Goal: Task Accomplishment & Management: Use online tool/utility

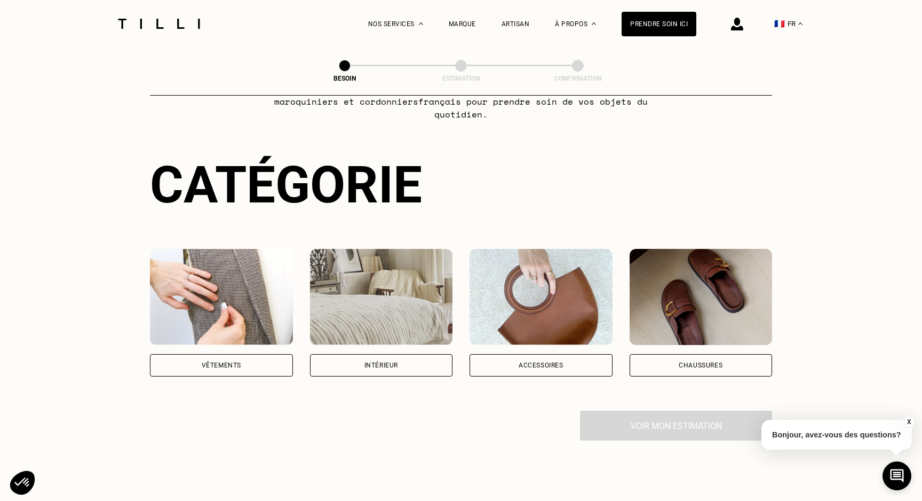
scroll to position [71, 0]
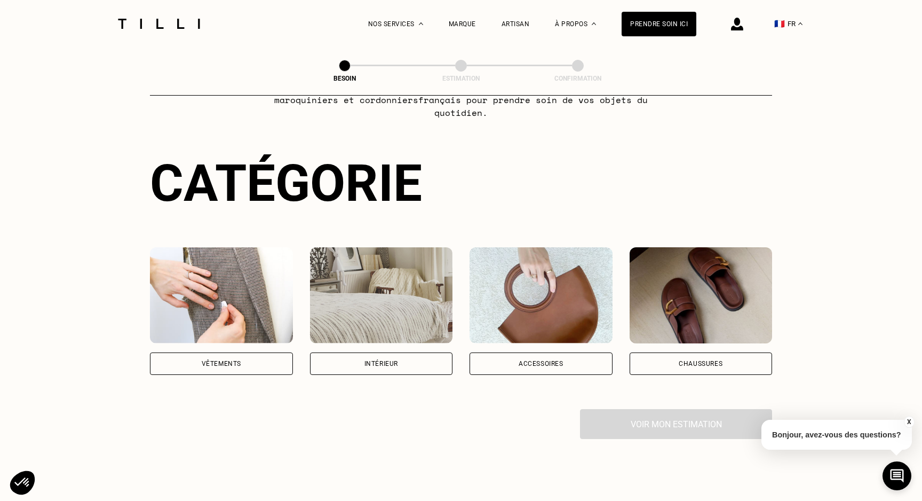
click at [212, 356] on div "Vêtements" at bounding box center [221, 363] width 143 height 22
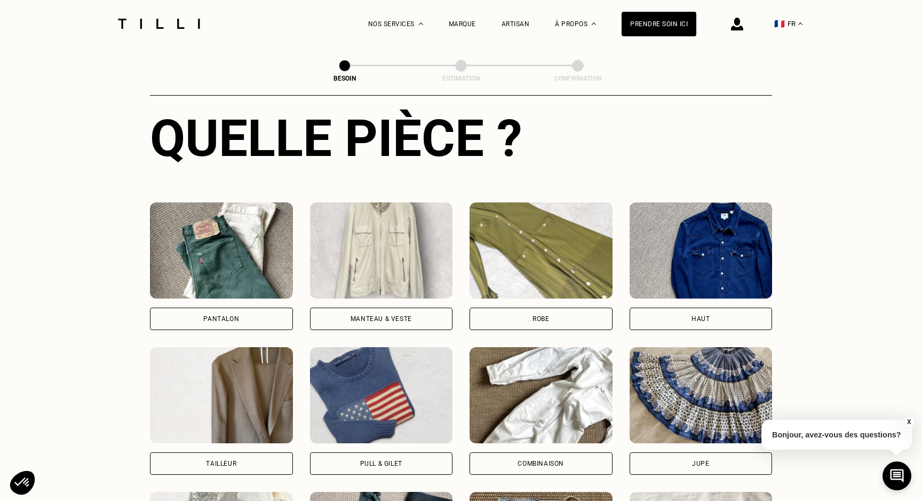
scroll to position [414, 0]
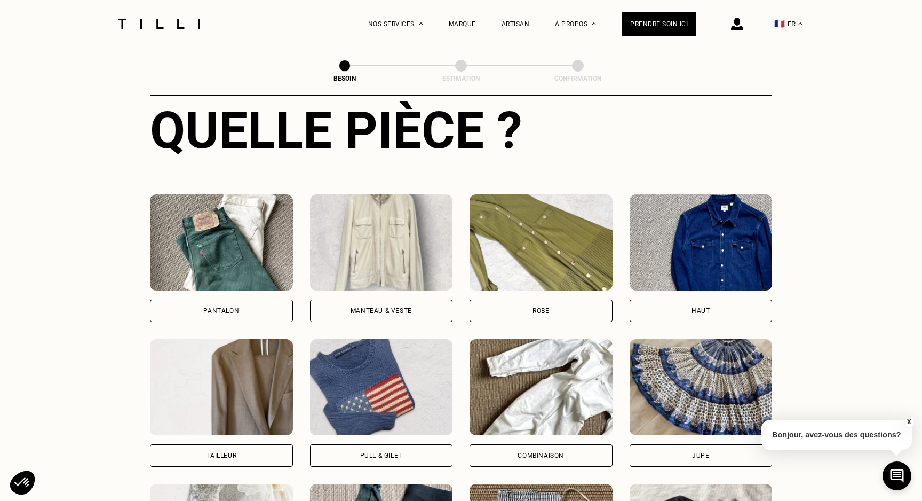
click at [248, 299] on div "Pantalon" at bounding box center [221, 310] width 143 height 22
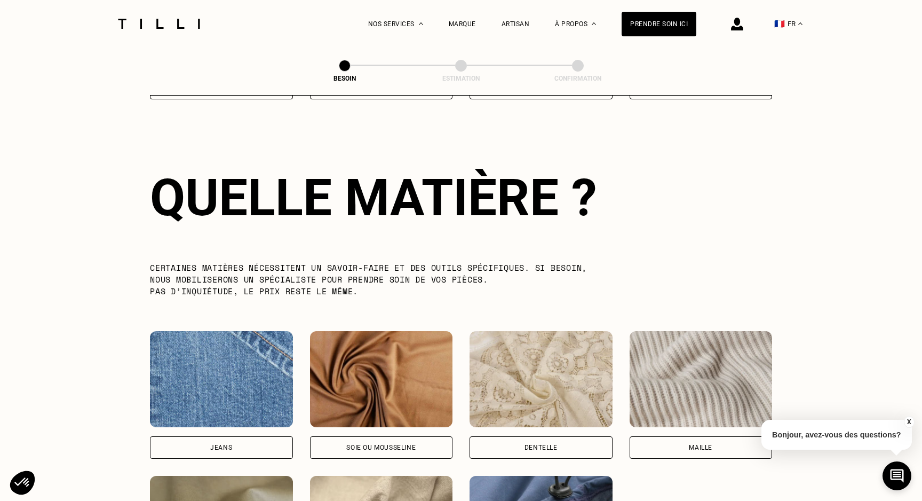
scroll to position [926, 0]
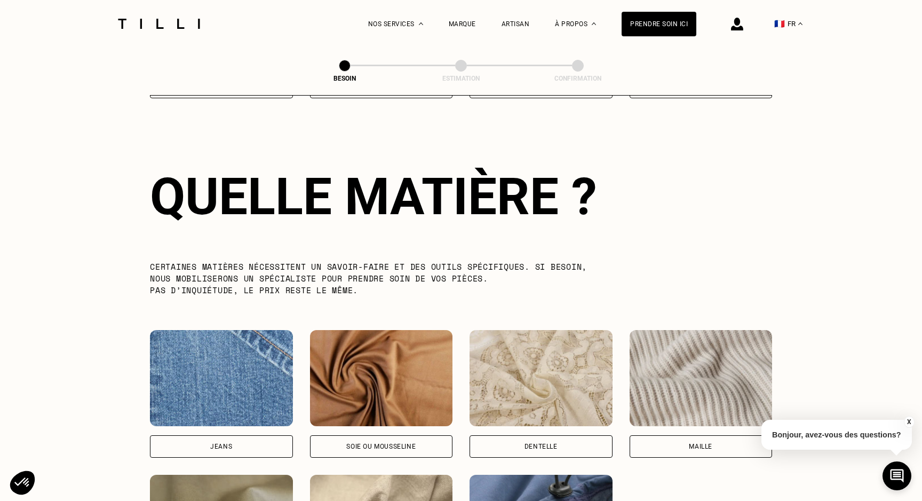
click at [222, 443] on div "Jeans" at bounding box center [221, 446] width 22 height 6
select select "FR"
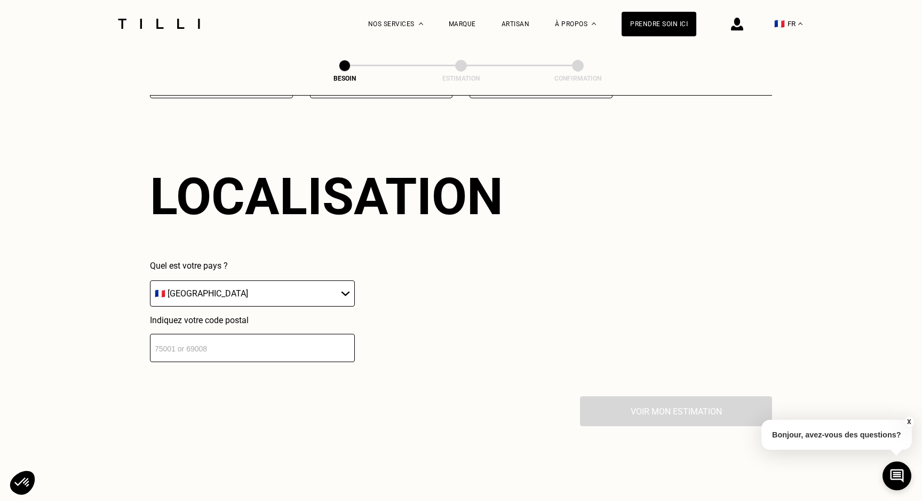
scroll to position [1431, 0]
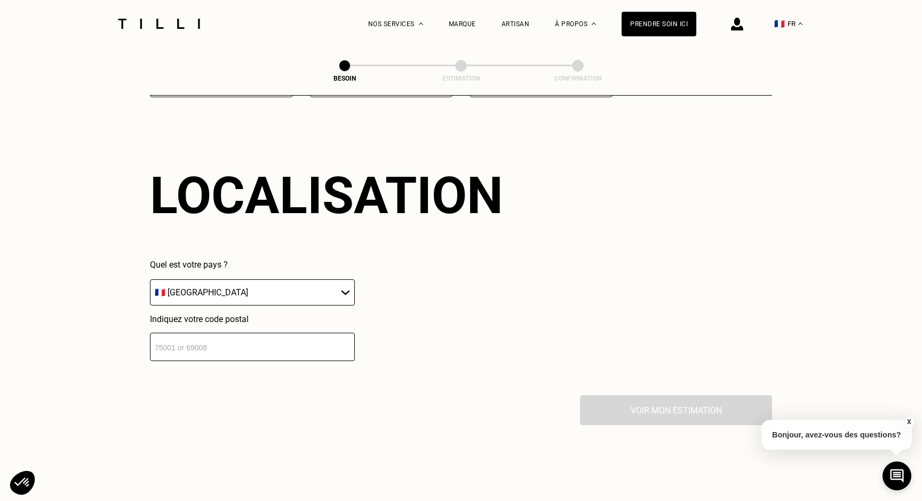
click at [255, 335] on input "number" at bounding box center [252, 346] width 205 height 28
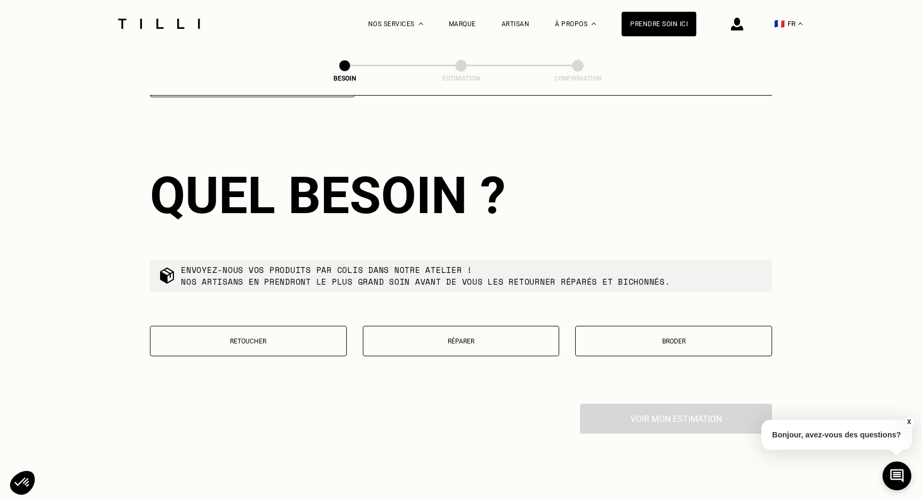
scroll to position [1695, 0]
type input "75000"
click at [315, 339] on button "Retoucher" at bounding box center [248, 341] width 197 height 30
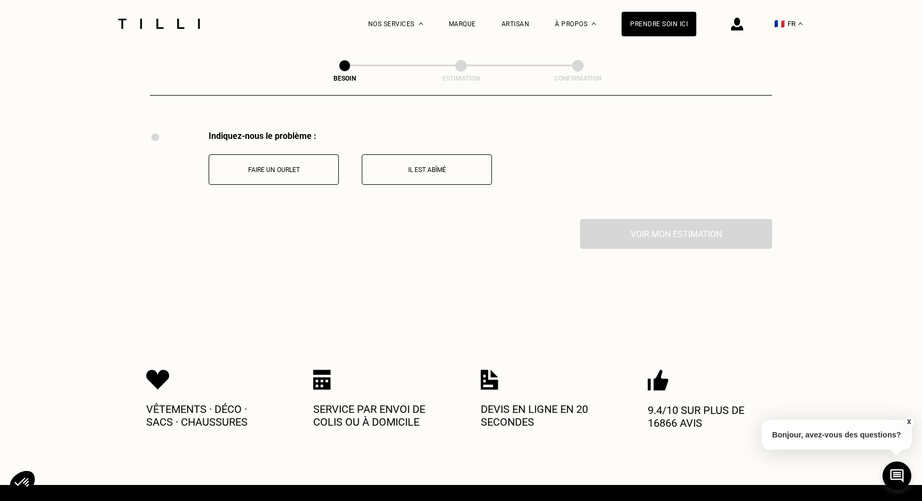
scroll to position [1968, 0]
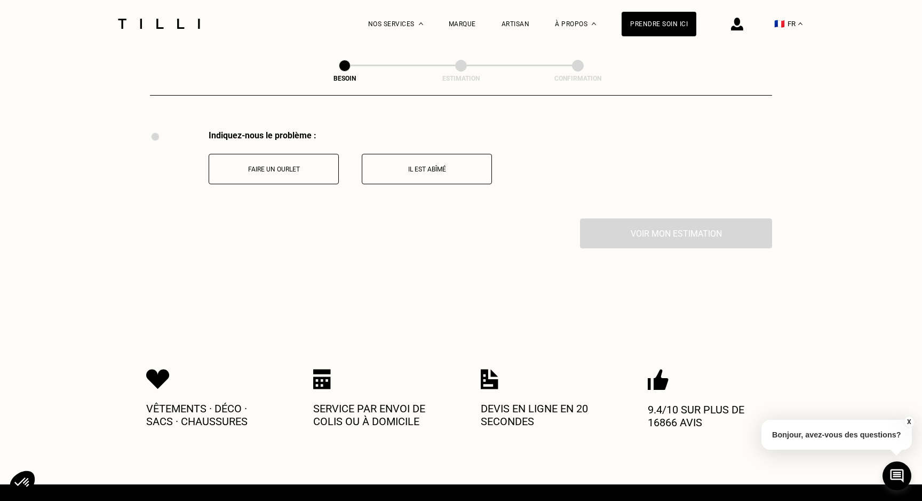
drag, startPoint x: 327, startPoint y: 157, endPoint x: 330, endPoint y: 259, distance: 102.0
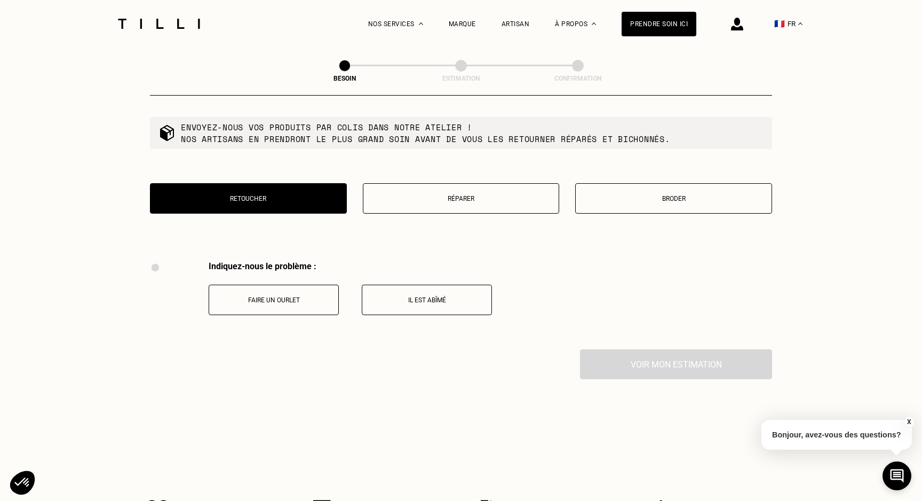
click at [425, 195] on p "Réparer" at bounding box center [461, 198] width 185 height 7
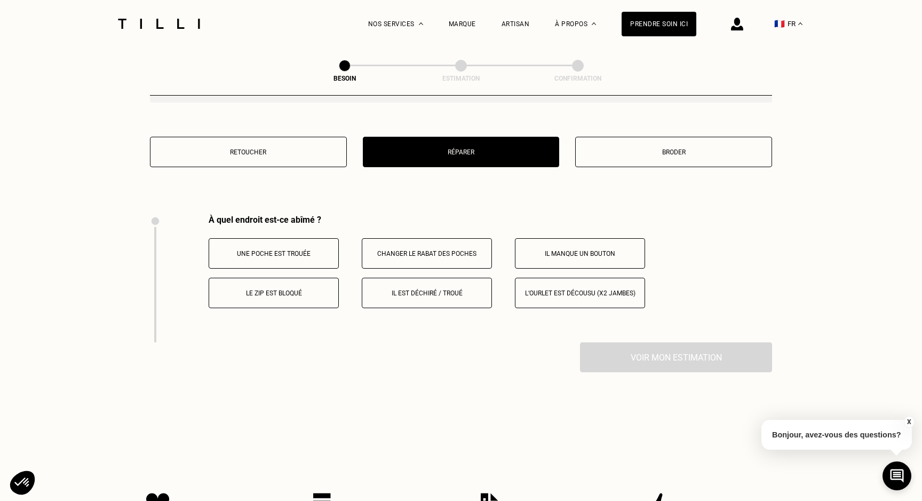
scroll to position [1877, 0]
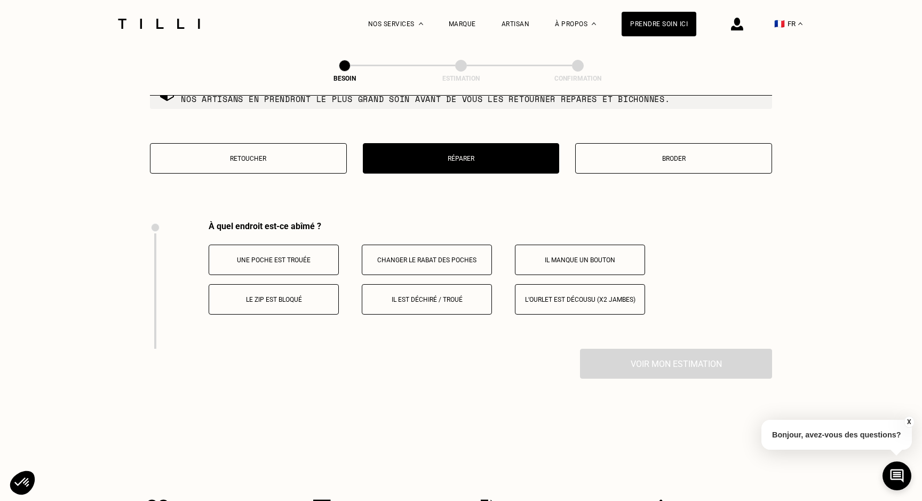
click at [669, 155] on p "Broder" at bounding box center [673, 158] width 185 height 7
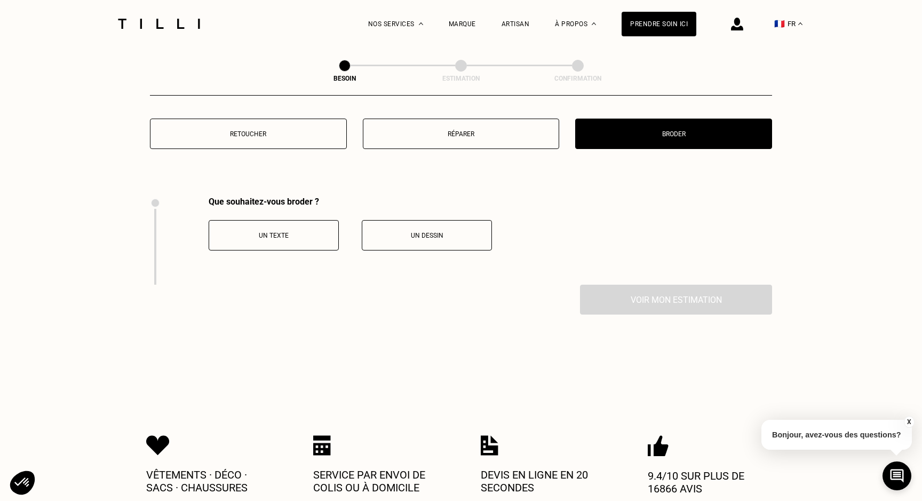
scroll to position [1847, 0]
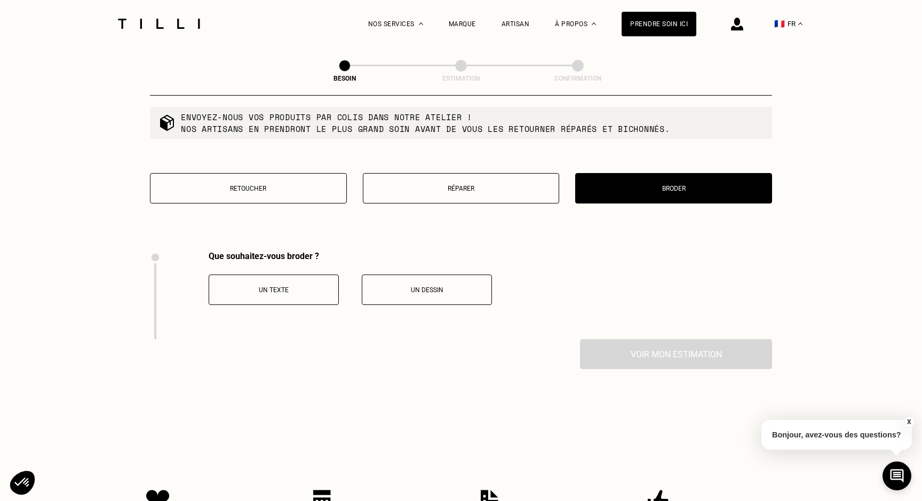
click at [285, 189] on button "Retoucher" at bounding box center [248, 188] width 197 height 30
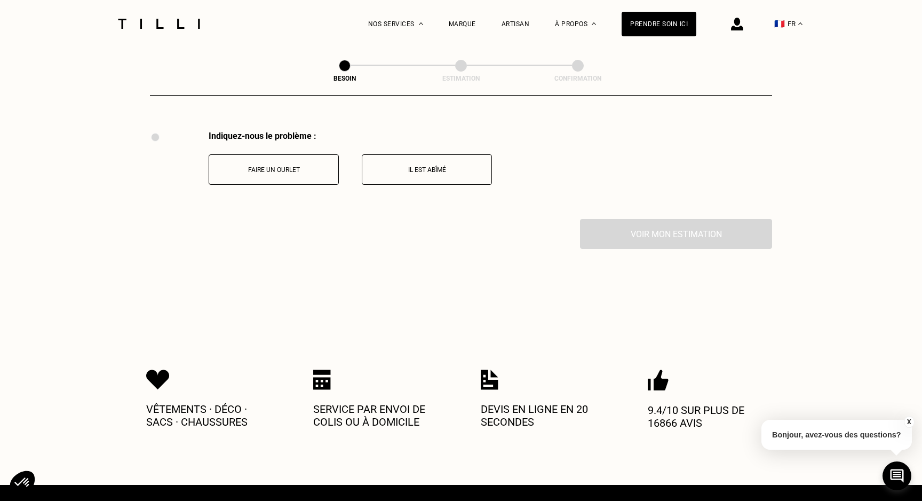
scroll to position [1968, 0]
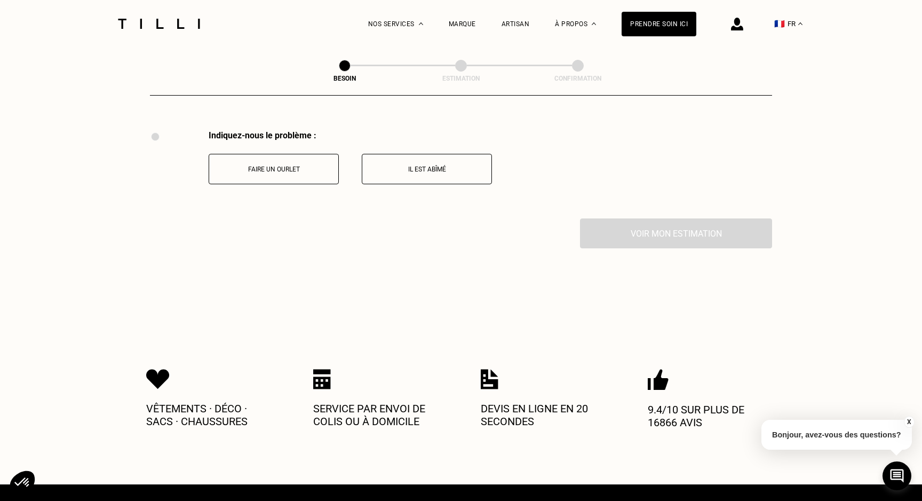
click at [327, 165] on p "Faire un ourlet" at bounding box center [274, 168] width 118 height 7
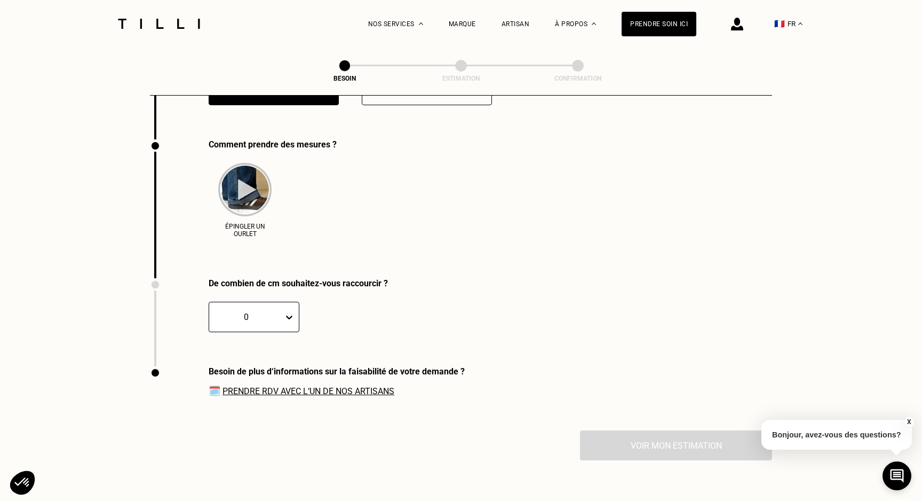
scroll to position [2056, 0]
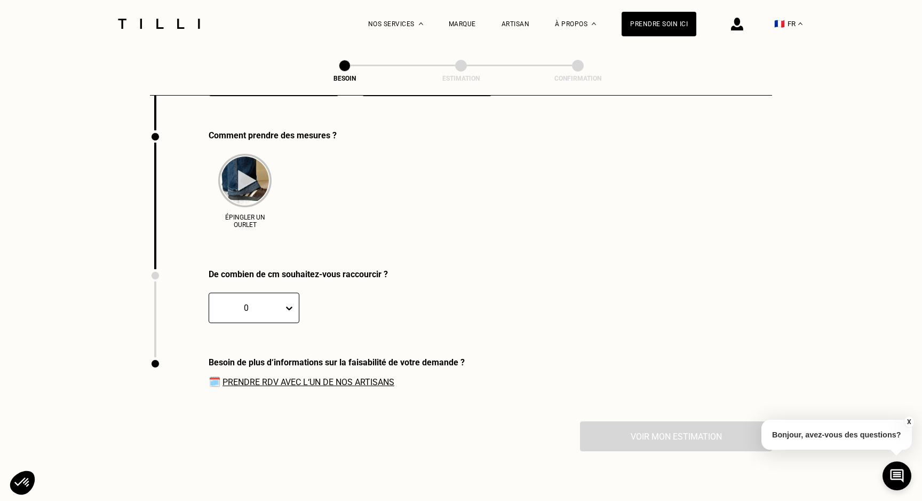
click at [263, 302] on div at bounding box center [247, 308] width 64 height 12
click at [239, 350] on div "2" at bounding box center [230, 359] width 42 height 20
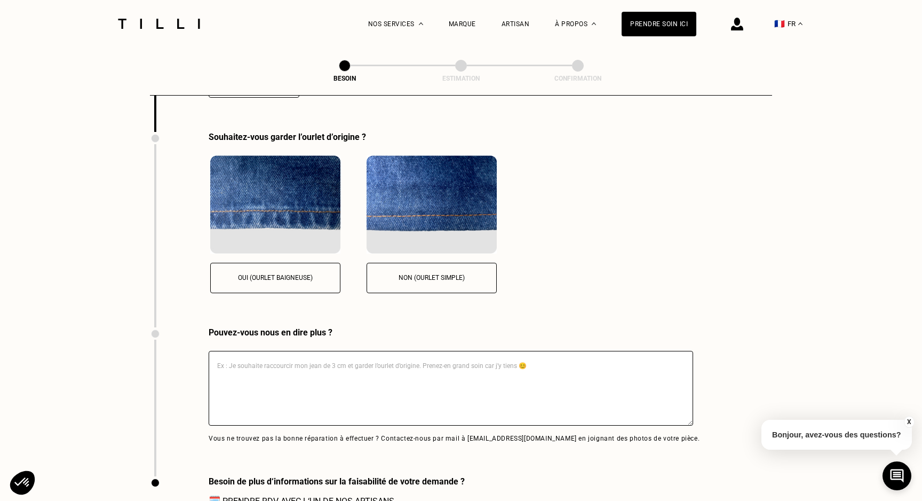
scroll to position [2283, 0]
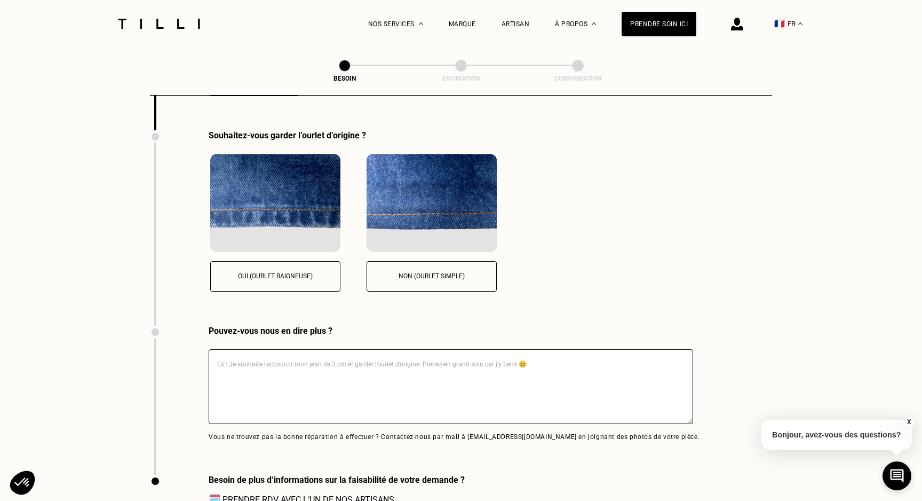
click at [425, 272] on p "Non (ourlet simple)" at bounding box center [431, 275] width 118 height 7
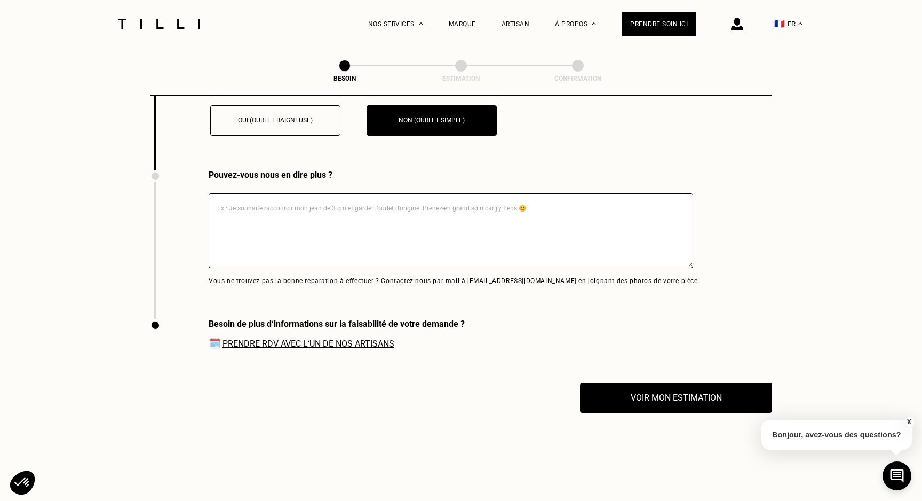
scroll to position [2442, 0]
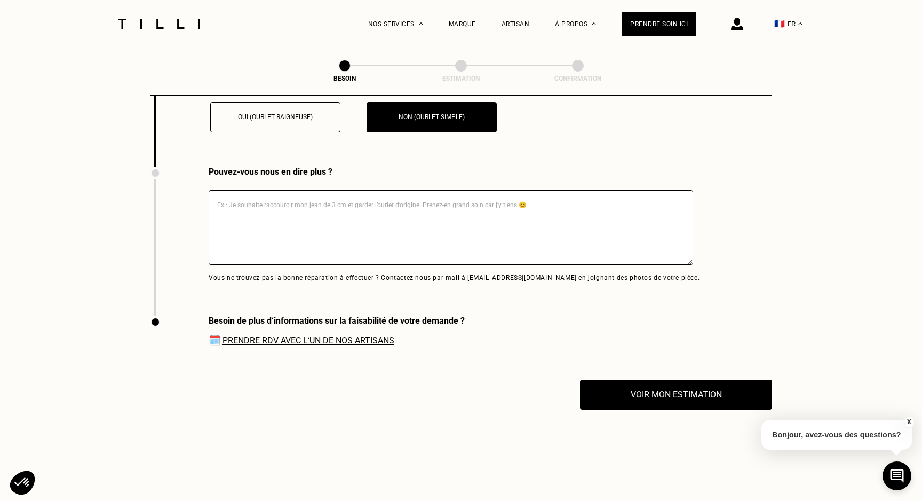
click at [400, 239] on textarea at bounding box center [451, 227] width 485 height 75
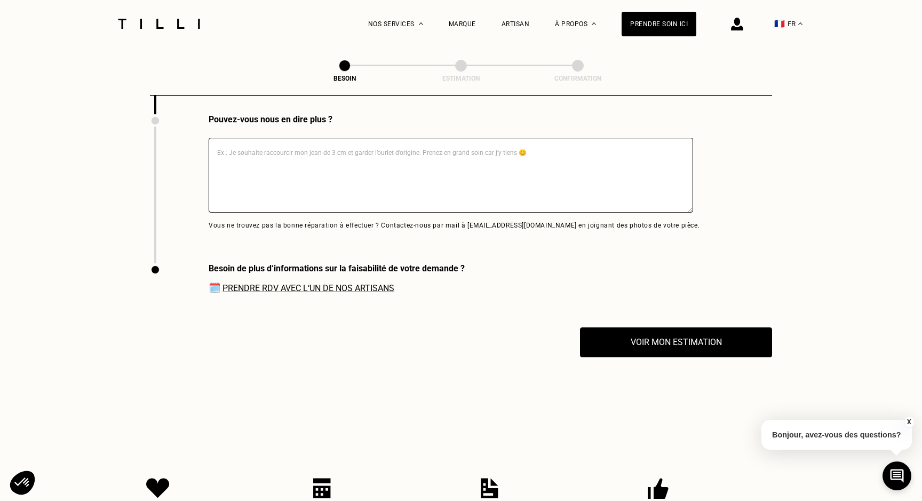
scroll to position [2495, 0]
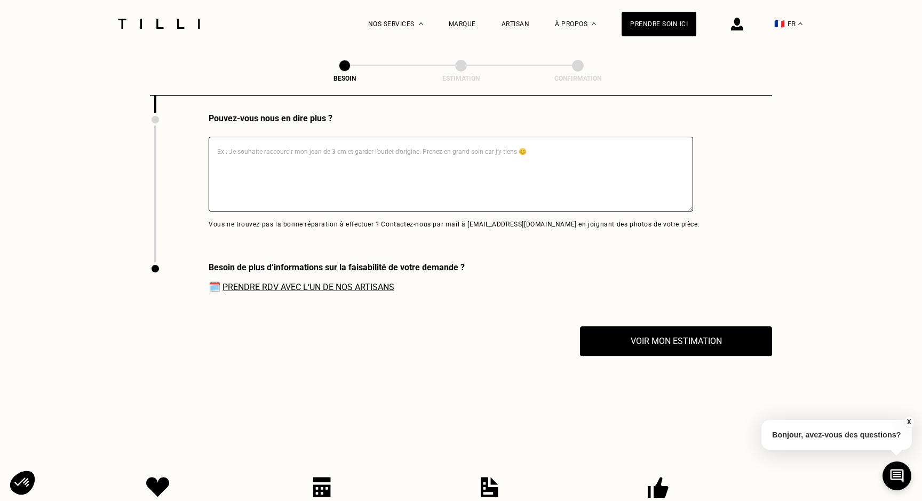
click at [369, 282] on link "Prendre RDV avec l‘un de nos artisans" at bounding box center [309, 287] width 172 height 10
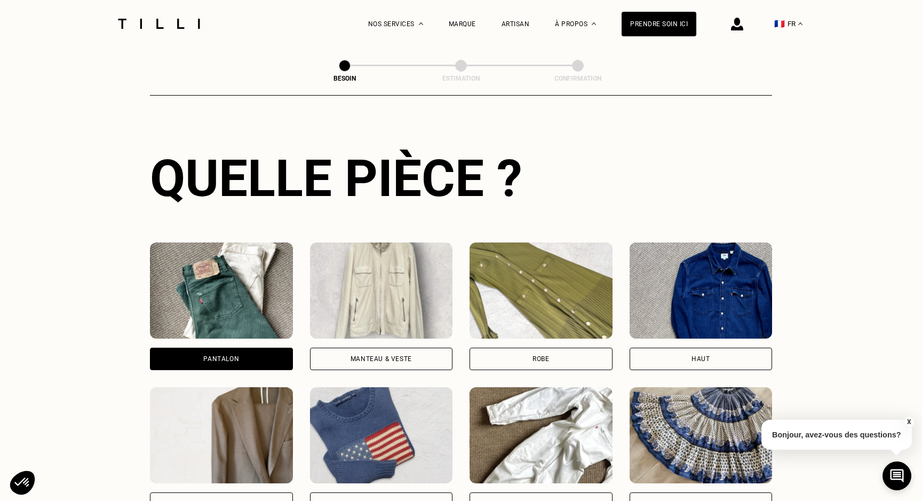
scroll to position [318, 0]
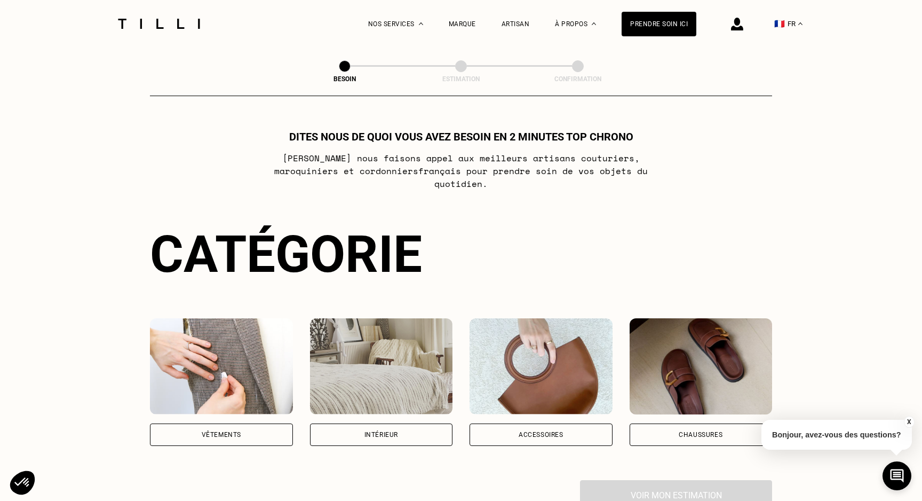
click at [215, 423] on div "Vêtements" at bounding box center [221, 434] width 143 height 22
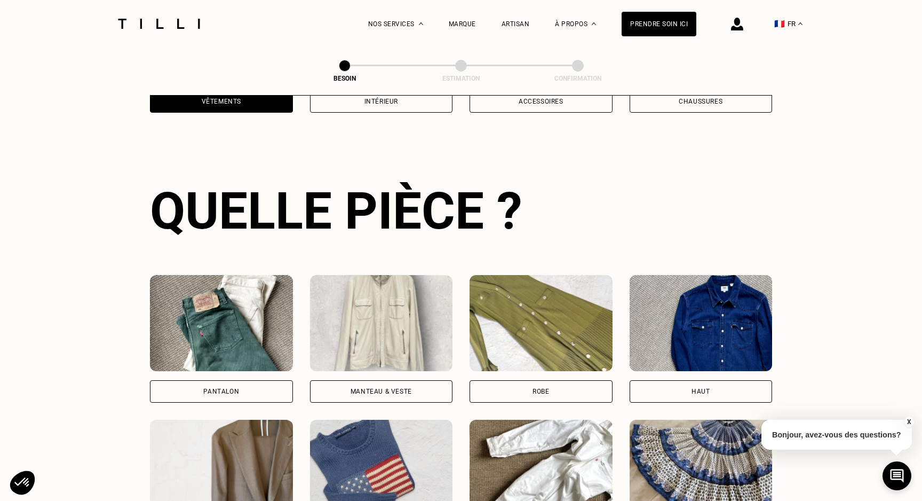
scroll to position [347, 0]
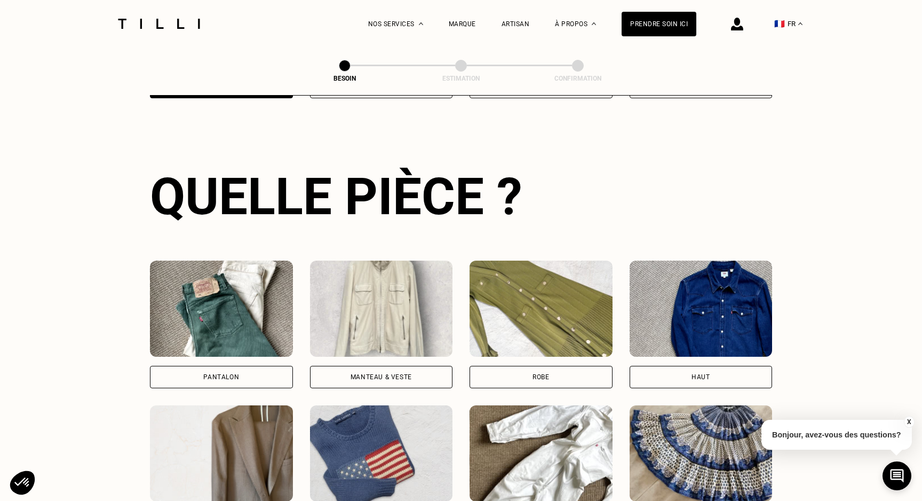
click at [221, 374] on div "Pantalon" at bounding box center [221, 377] width 36 height 6
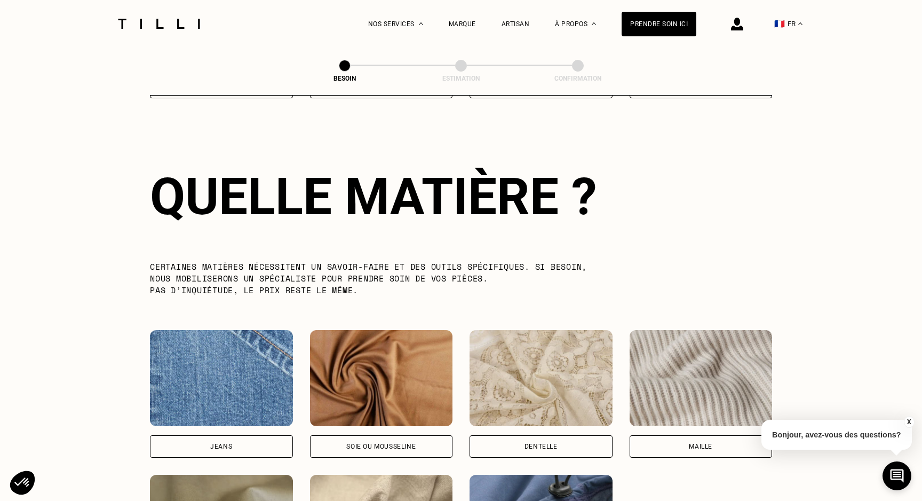
click at [221, 361] on img at bounding box center [221, 378] width 143 height 96
select select "FR"
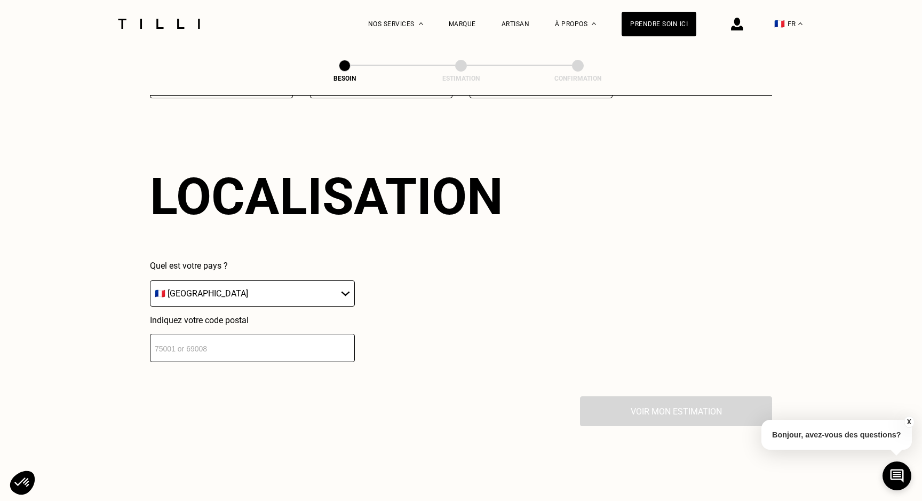
scroll to position [1431, 0]
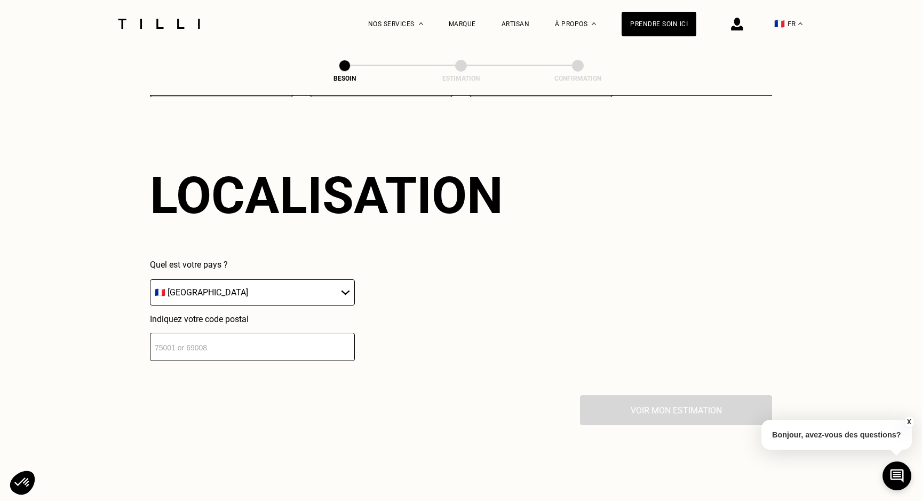
click at [233, 332] on input "number" at bounding box center [252, 346] width 205 height 28
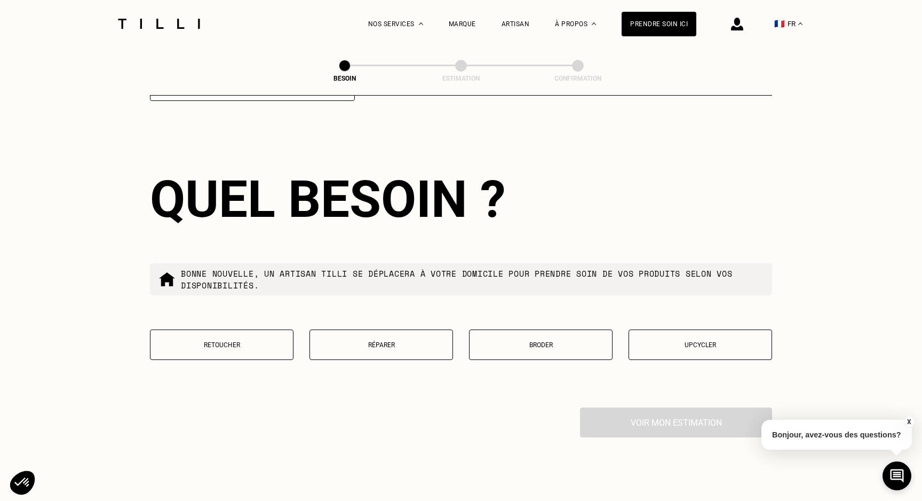
scroll to position [1695, 0]
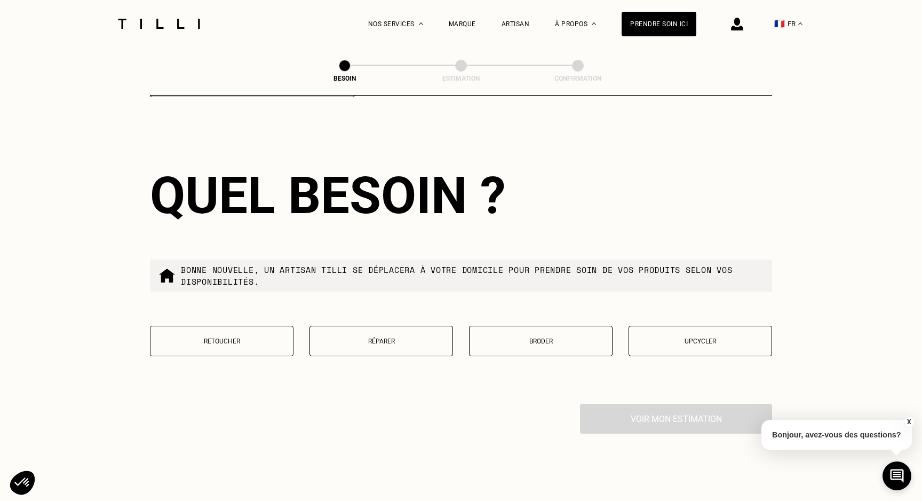
click at [275, 337] on p "Retoucher" at bounding box center [222, 340] width 132 height 7
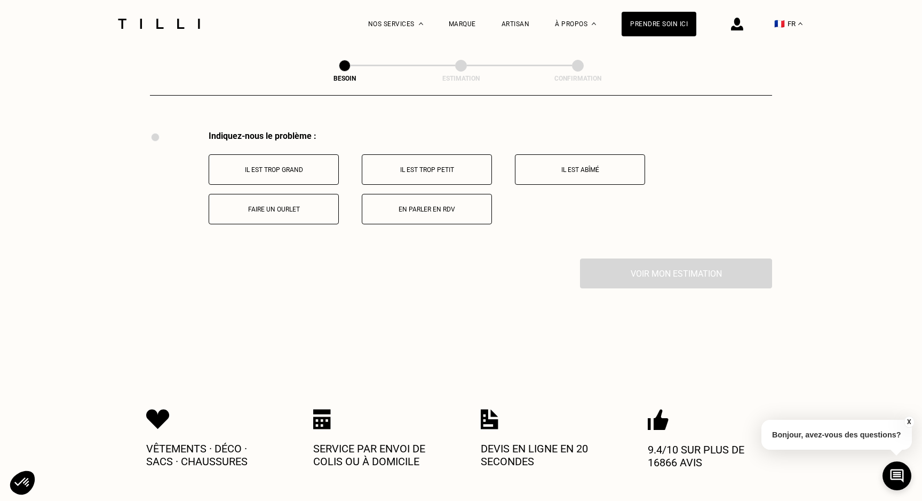
scroll to position [1968, 0]
click at [324, 205] on p "Faire un ourlet" at bounding box center [274, 208] width 118 height 7
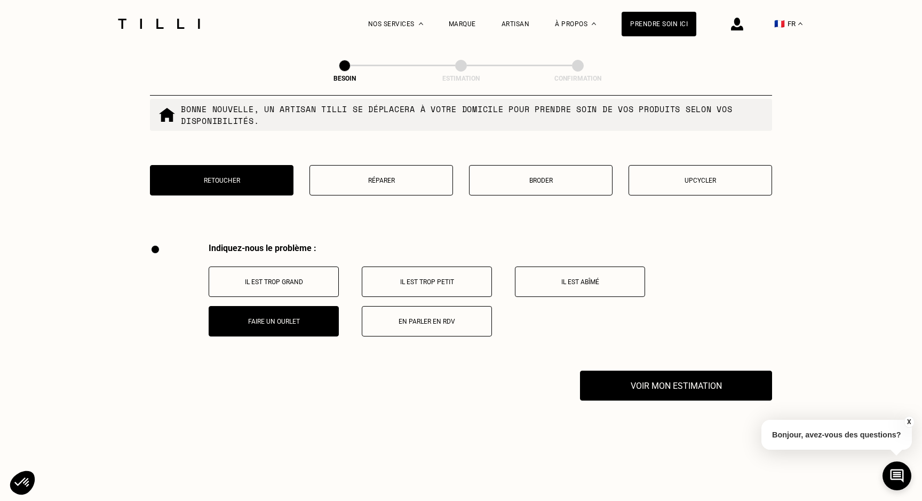
scroll to position [1827, 0]
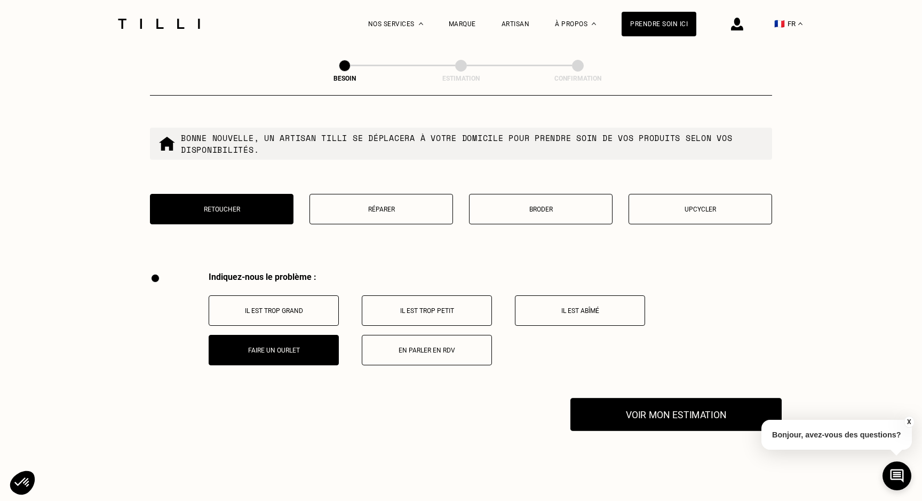
click at [671, 406] on button "Voir mon estimation" at bounding box center [675, 414] width 211 height 33
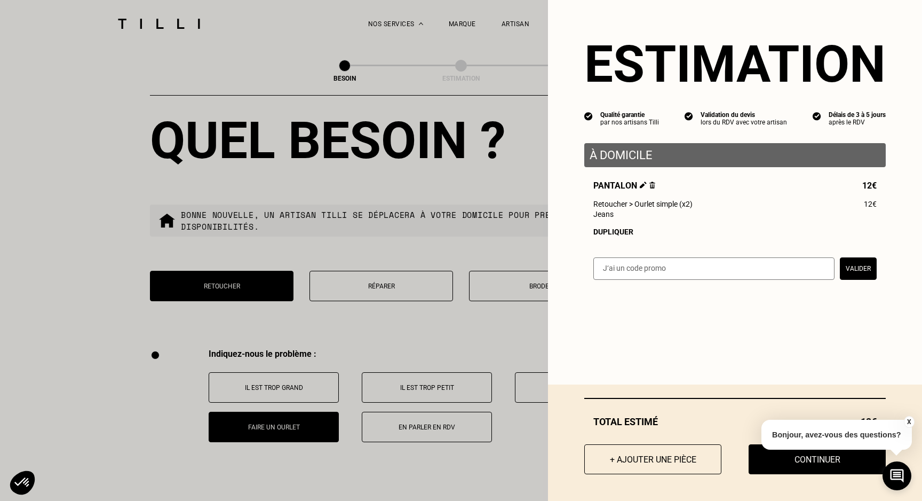
scroll to position [1741, 0]
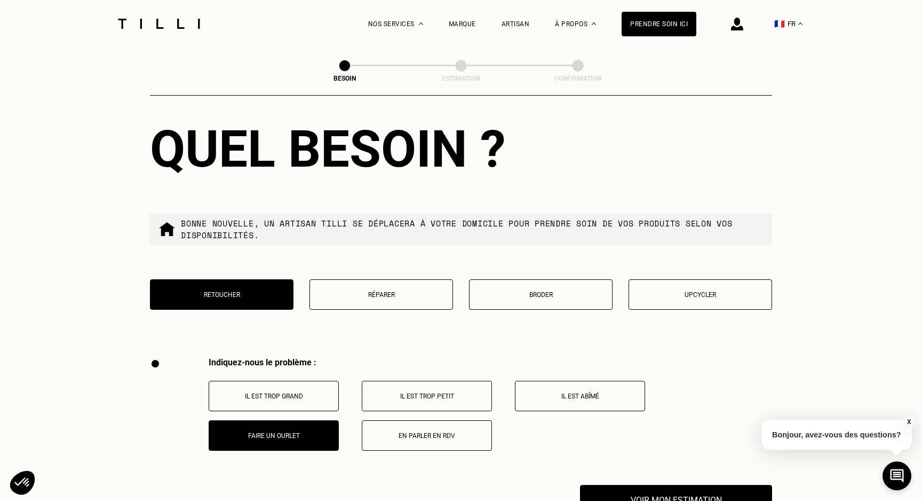
click at [456, 392] on p "Il est trop petit" at bounding box center [427, 395] width 118 height 7
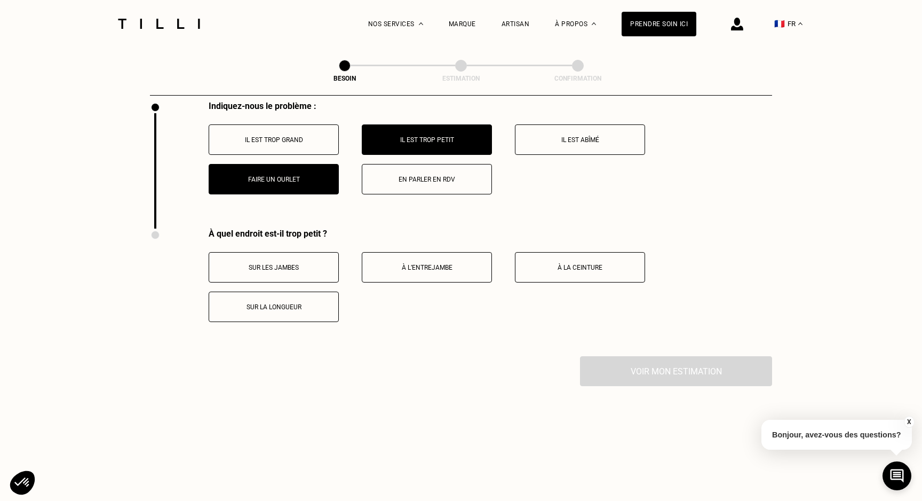
scroll to position [1944, 0]
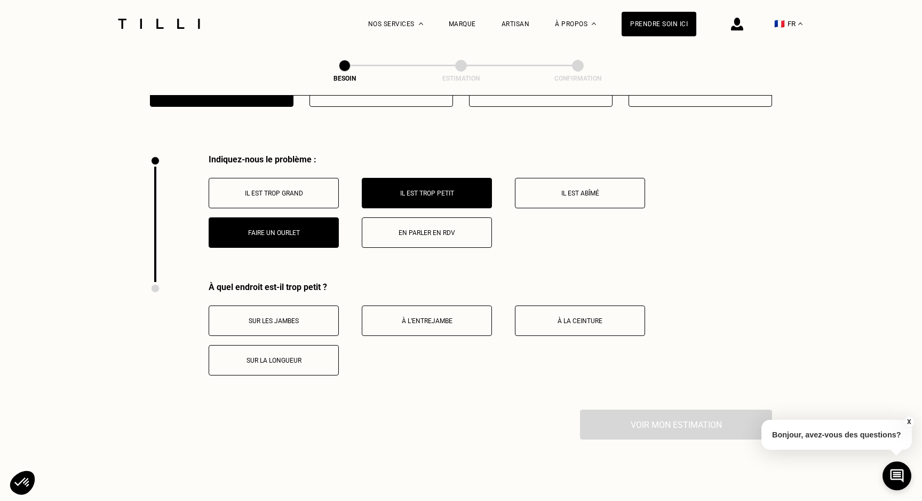
click at [328, 189] on p "Il est trop grand" at bounding box center [274, 192] width 118 height 7
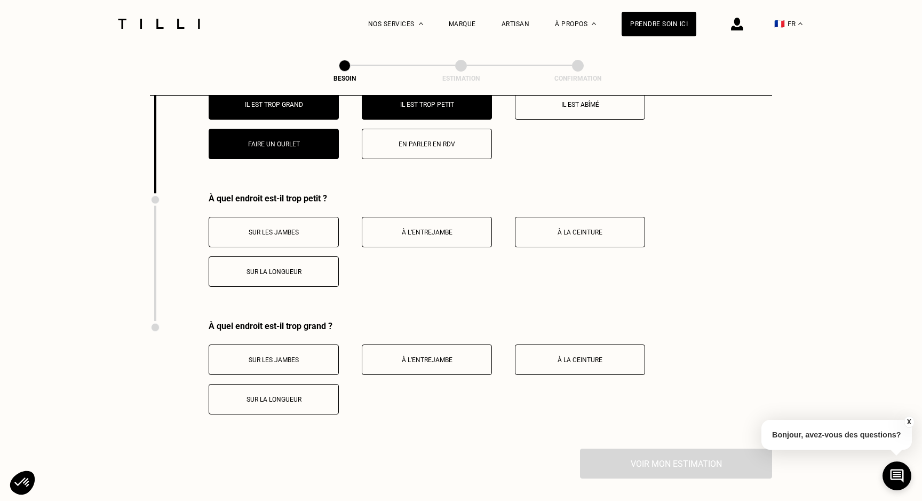
scroll to position [2025, 0]
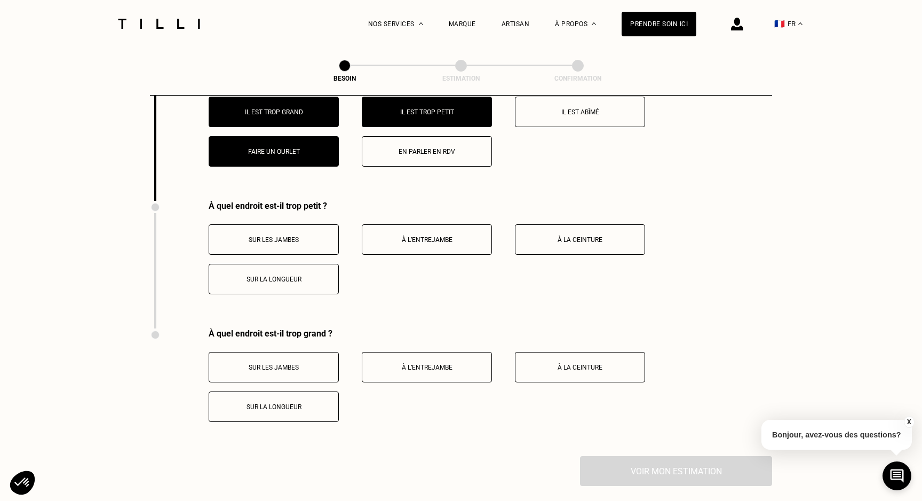
click at [399, 114] on button "Il est trop petit" at bounding box center [427, 112] width 130 height 30
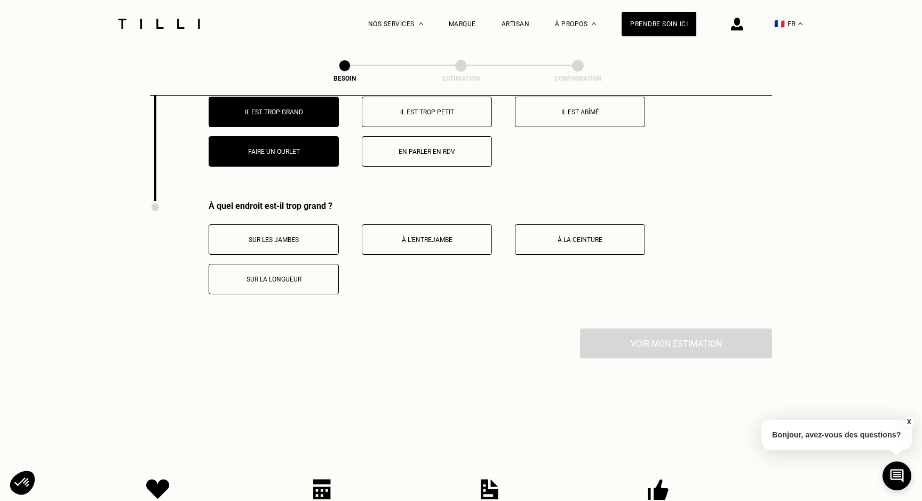
click at [315, 148] on p "Faire un ourlet" at bounding box center [274, 151] width 118 height 7
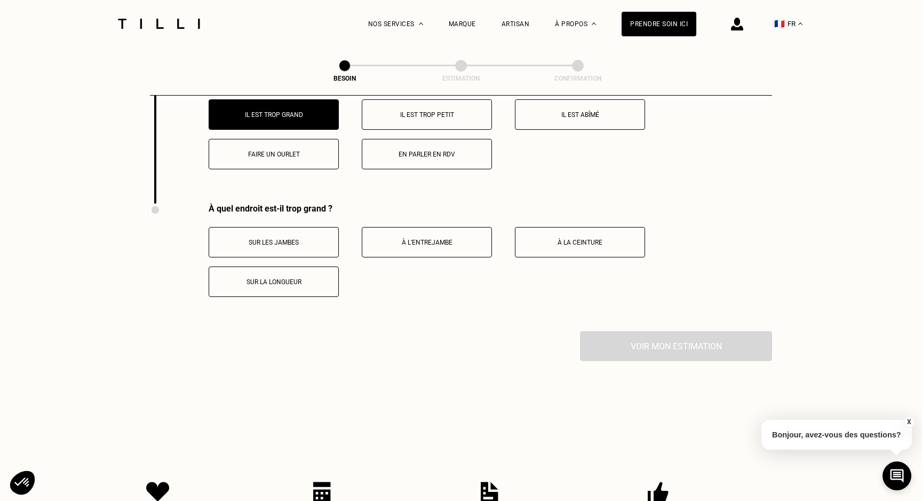
scroll to position [2009, 0]
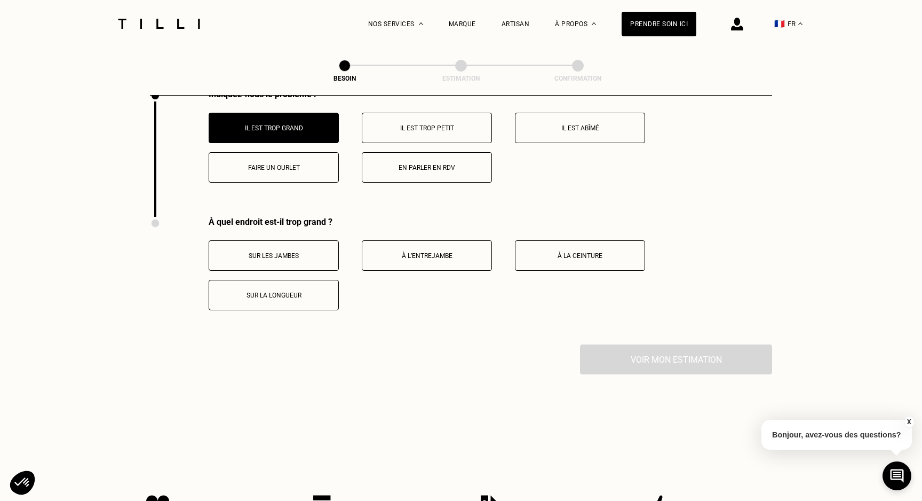
click at [599, 252] on p "À la ceinture" at bounding box center [580, 255] width 118 height 7
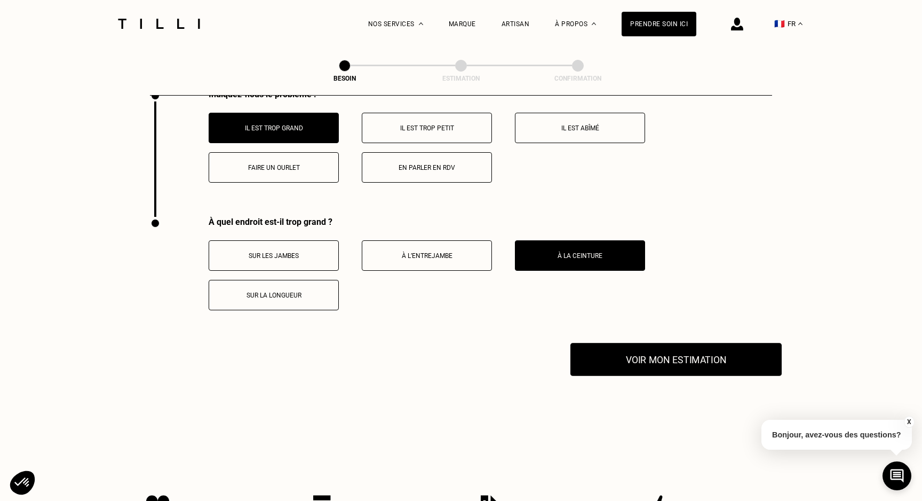
click at [661, 362] on button "Voir mon estimation" at bounding box center [675, 359] width 211 height 33
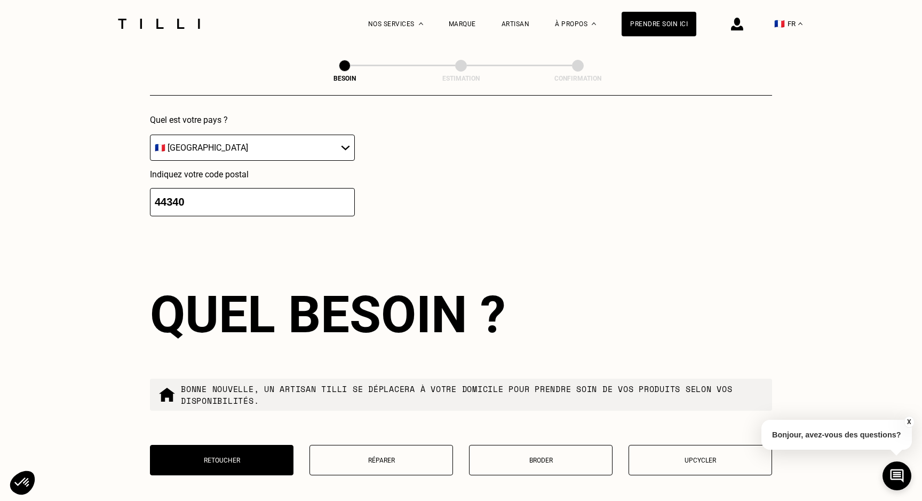
scroll to position [1501, 0]
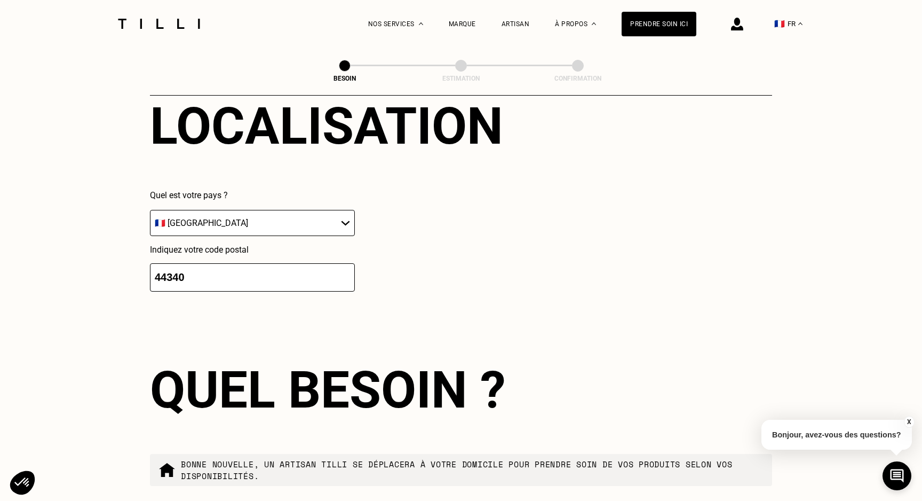
click at [239, 251] on div "Indiquez votre code postal 44340" at bounding box center [252, 267] width 205 height 47
click at [239, 263] on input "44340" at bounding box center [252, 277] width 205 height 28
type input "6"
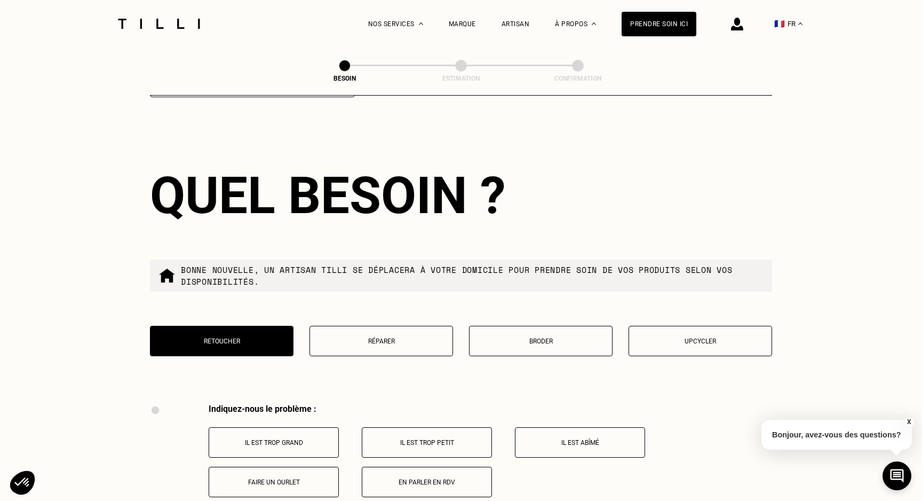
scroll to position [1695, 0]
type input "75020"
click at [289, 439] on p "Il est trop grand" at bounding box center [274, 442] width 118 height 7
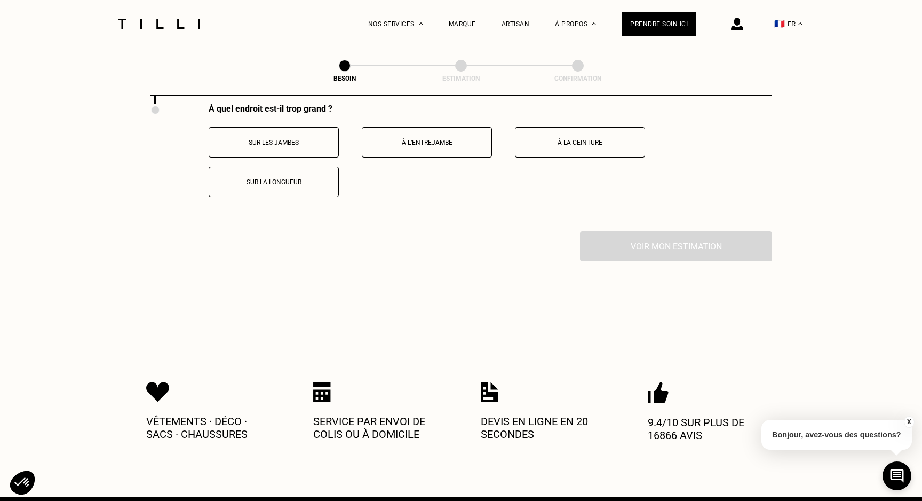
scroll to position [2124, 0]
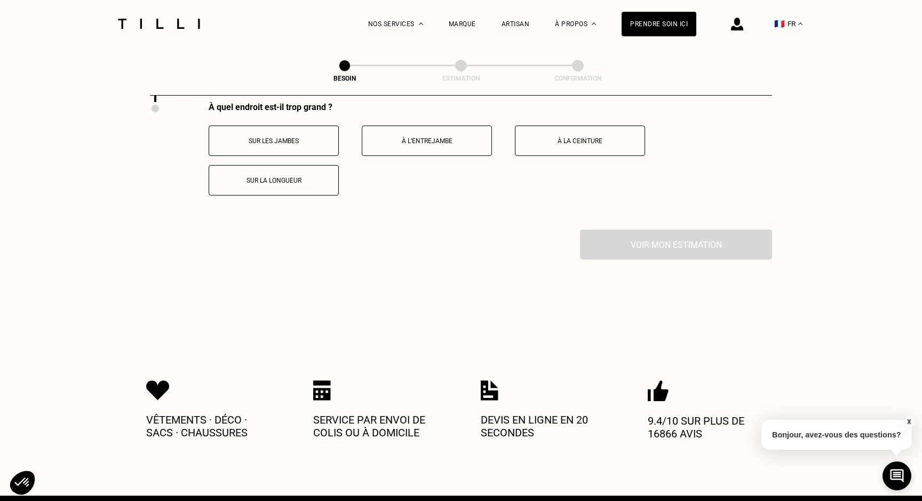
click at [654, 109] on div "À quel endroit est-il trop grand ? Sur les jambes À l’entrejambe À la ceinture …" at bounding box center [491, 148] width 564 height 93
click at [584, 136] on button "À la ceinture" at bounding box center [580, 140] width 130 height 30
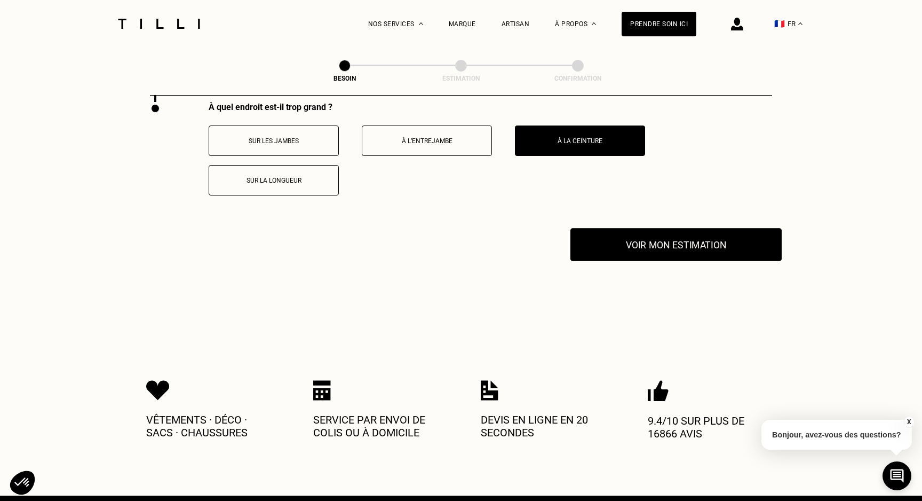
click at [631, 229] on button "Voir mon estimation" at bounding box center [675, 244] width 211 height 33
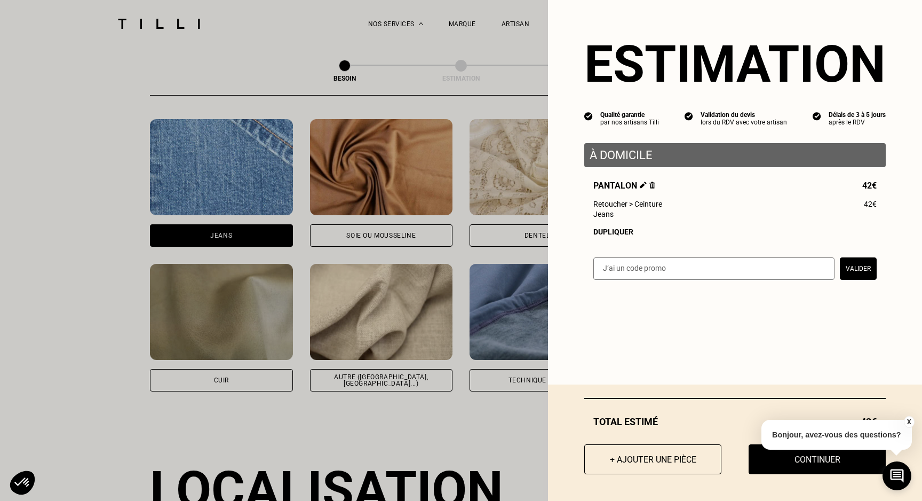
scroll to position [1135, 0]
